Goal: Find specific page/section: Find specific page/section

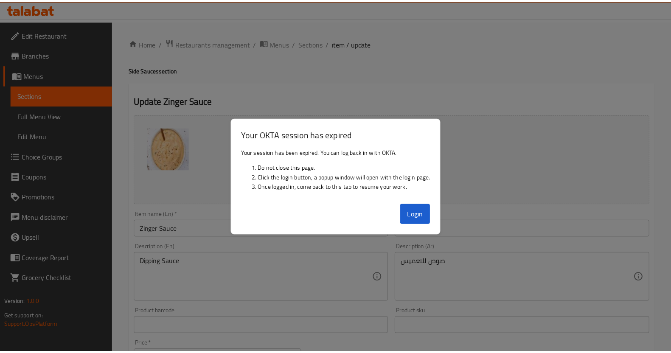
scroll to position [106, 0]
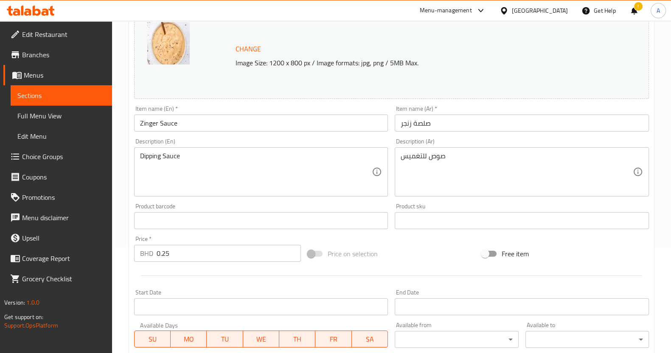
click at [175, 82] on div at bounding box center [189, 54] width 85 height 64
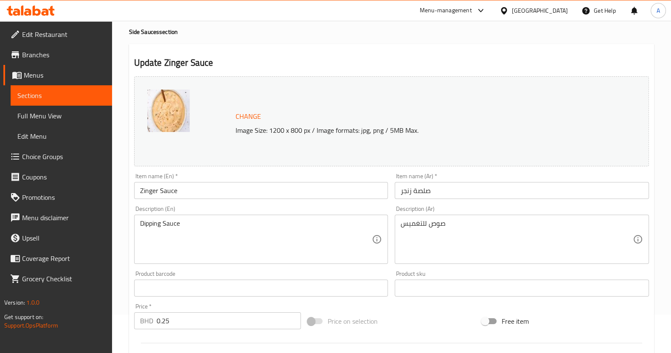
scroll to position [0, 0]
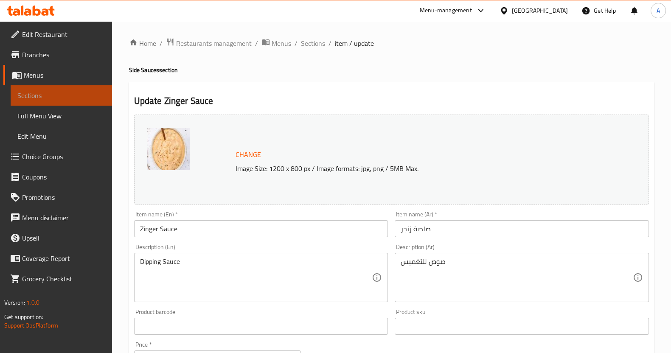
click at [70, 99] on span "Sections" at bounding box center [61, 95] width 88 height 10
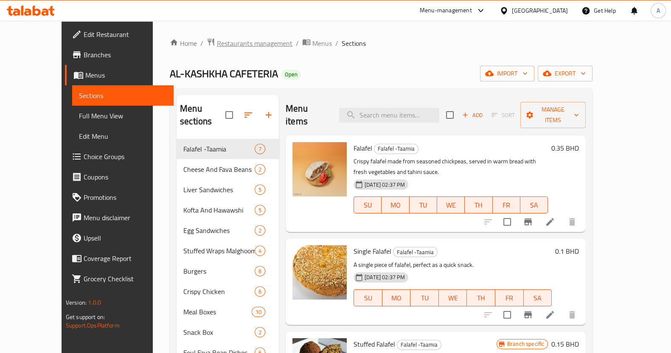
click at [217, 45] on span "Restaurants management" at bounding box center [255, 43] width 76 height 10
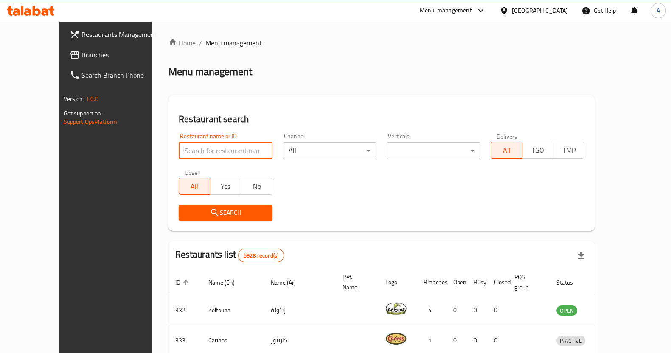
click at [204, 146] on input "search" at bounding box center [226, 150] width 94 height 17
click at [185, 213] on span "Search" at bounding box center [225, 212] width 80 height 11
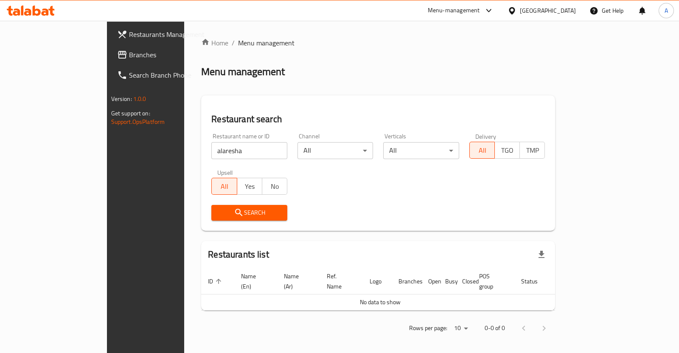
click at [211, 151] on input "alaresha" at bounding box center [249, 150] width 76 height 17
type input "al aresha"
click at [218, 209] on span "Search" at bounding box center [249, 212] width 62 height 11
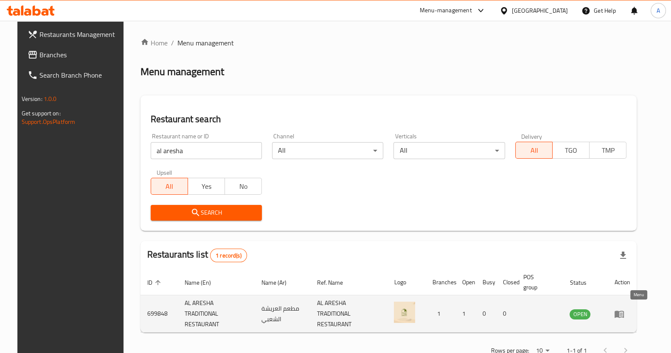
click at [624, 314] on icon "enhanced table" at bounding box center [619, 314] width 10 height 10
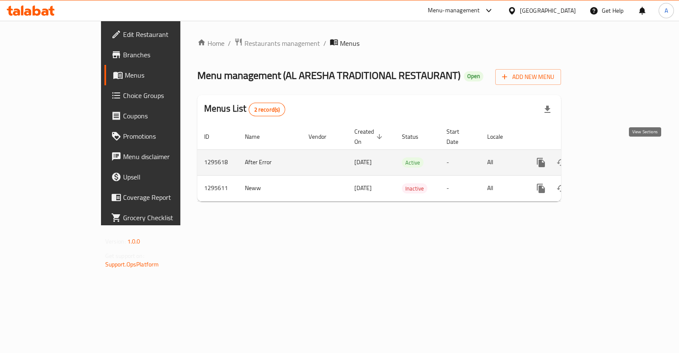
click at [612, 158] on link "enhanced table" at bounding box center [602, 162] width 20 height 20
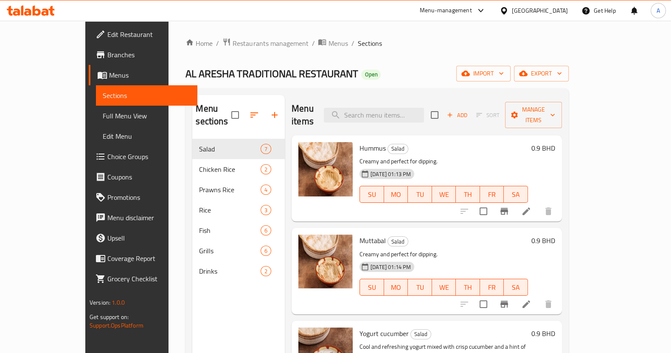
click at [472, 8] on div "Menu-management" at bounding box center [446, 11] width 52 height 10
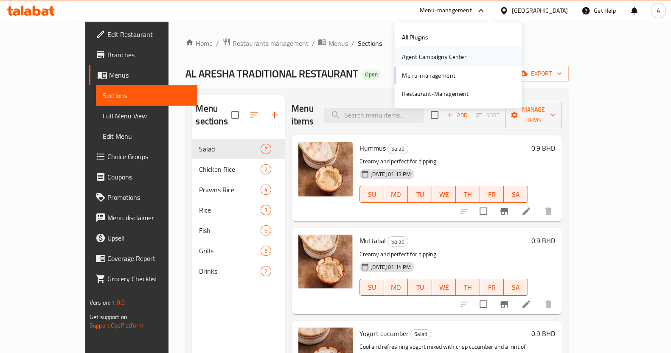
click at [479, 58] on div "Agent Campaigns Center" at bounding box center [457, 57] width 127 height 20
